Goal: Task Accomplishment & Management: Manage account settings

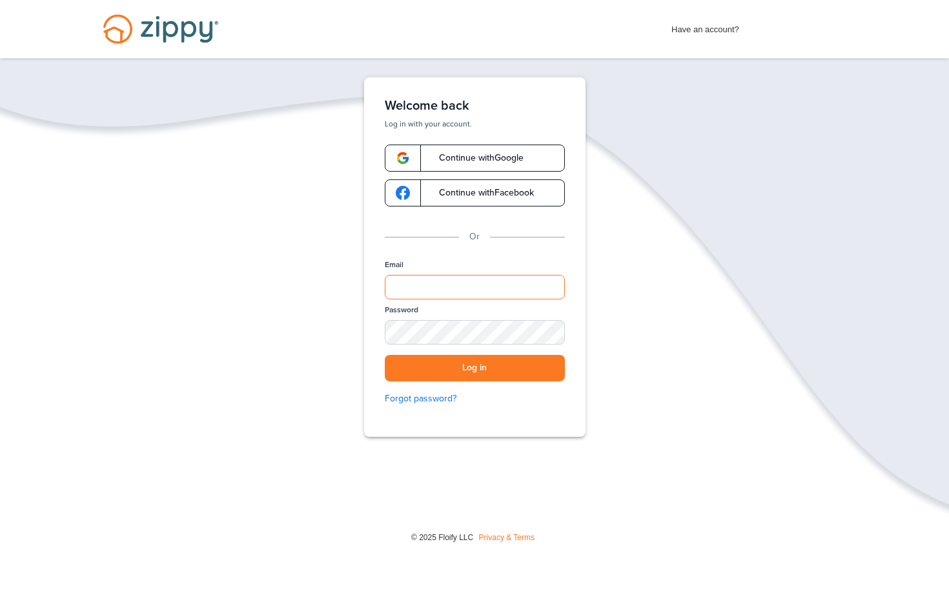
click at [407, 281] on input "Email" at bounding box center [475, 287] width 180 height 25
type input "**********"
click at [385, 355] on button "Log in" at bounding box center [475, 368] width 180 height 26
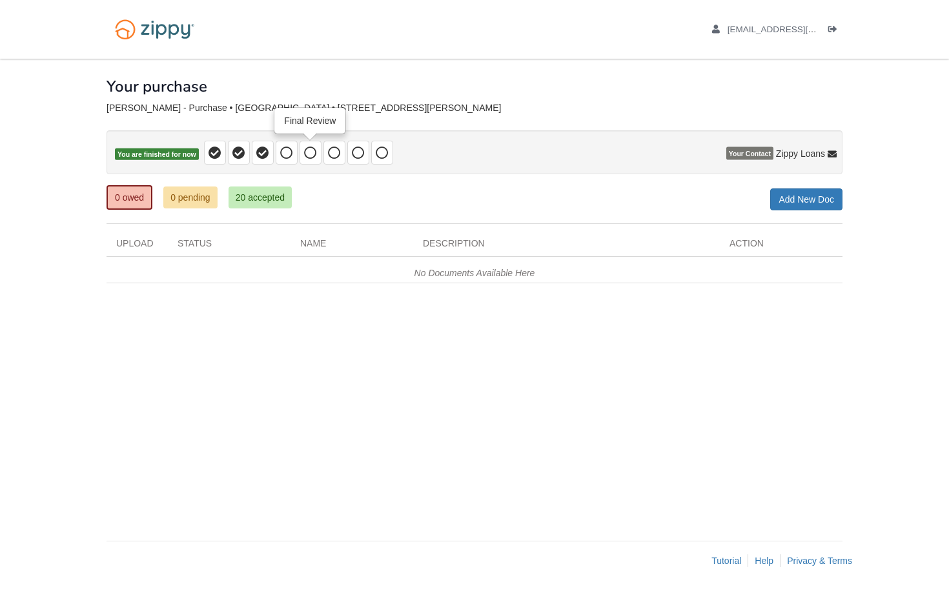
click at [319, 150] on span at bounding box center [310, 153] width 22 height 24
click at [285, 151] on icon at bounding box center [286, 152] width 13 height 13
click at [304, 152] on icon at bounding box center [310, 152] width 13 height 13
click at [328, 151] on icon at bounding box center [334, 152] width 13 height 13
click at [352, 149] on icon at bounding box center [358, 152] width 13 height 13
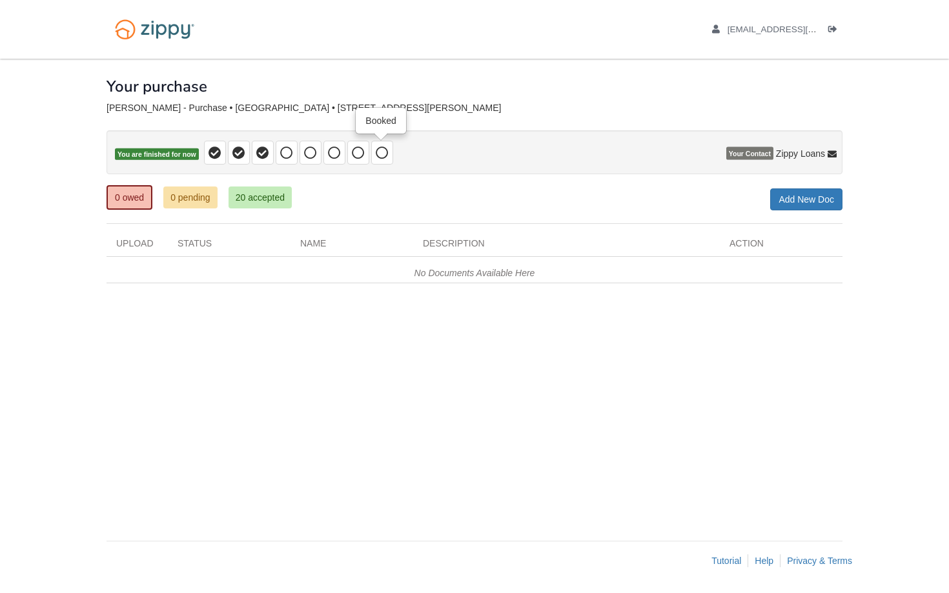
click at [372, 147] on span at bounding box center [382, 153] width 22 height 24
click at [738, 23] on li "[EMAIL_ADDRESS][DOMAIN_NAME]" at bounding box center [765, 29] width 106 height 12
